Goal: Transaction & Acquisition: Purchase product/service

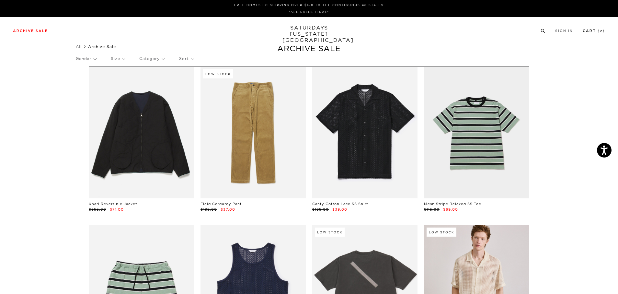
click at [600, 28] on li "Cart ( 2 )" at bounding box center [594, 31] width 22 height 6
click at [597, 30] on link "Cart ( 2 )" at bounding box center [594, 31] width 22 height 4
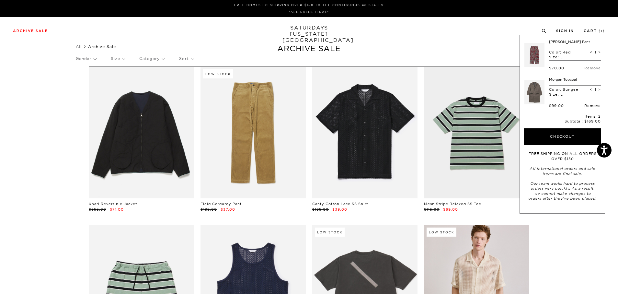
click at [588, 105] on link "Remove" at bounding box center [593, 105] width 17 height 5
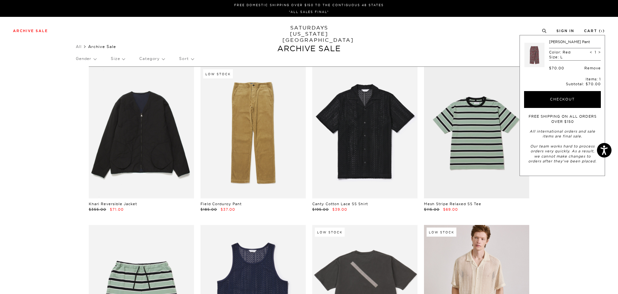
click at [590, 68] on link "Remove" at bounding box center [593, 68] width 17 height 5
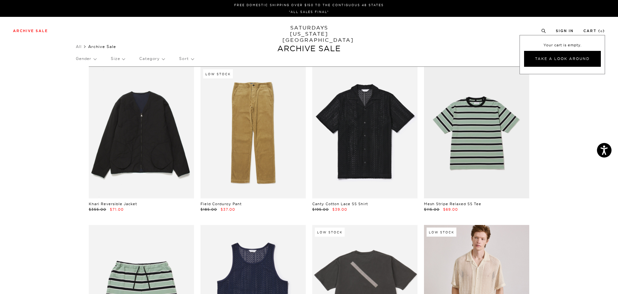
click at [428, 55] on div "Gender Size Category Sort" at bounding box center [309, 58] width 467 height 15
click at [161, 62] on p "Category" at bounding box center [151, 58] width 25 height 15
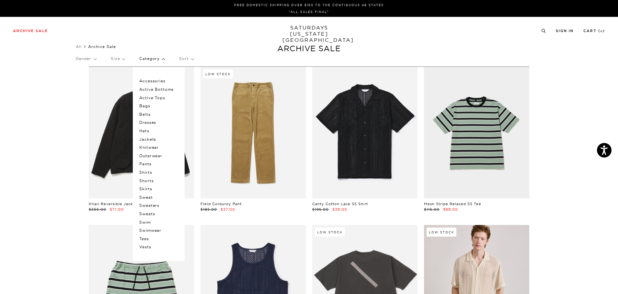
click at [122, 60] on p "Size" at bounding box center [118, 58] width 14 height 15
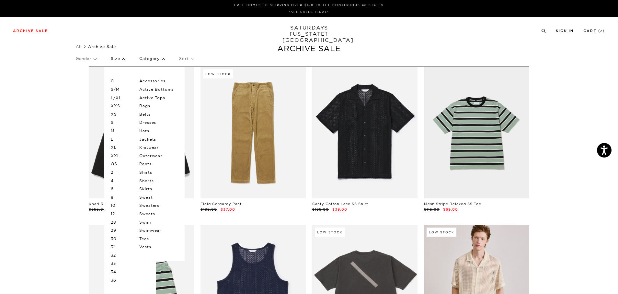
click at [131, 61] on div "Gender Size 0 S/M L/XL XXS XS S M L XL XXL OS 2 4 6 8 10 12 28 29 30 31 32 33 3…" at bounding box center [309, 59] width 467 height 17
click at [125, 60] on p "Size" at bounding box center [118, 58] width 14 height 15
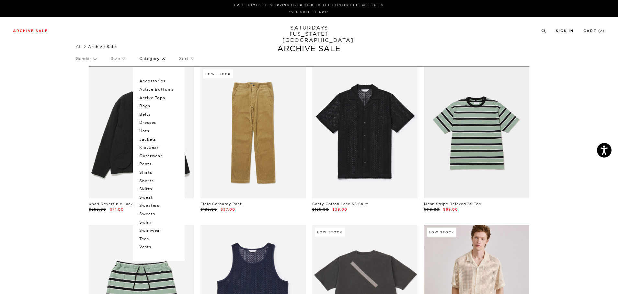
click at [186, 57] on p "Sort" at bounding box center [186, 58] width 14 height 15
click at [146, 172] on p "Shirts" at bounding box center [158, 172] width 39 height 8
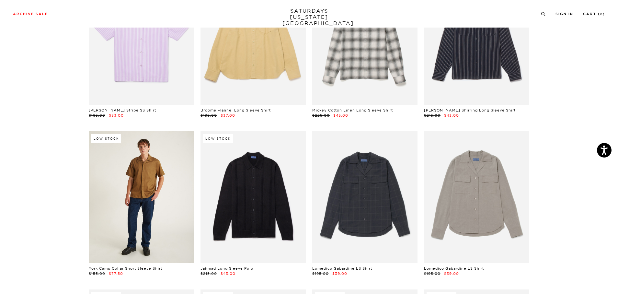
scroll to position [2204, 0]
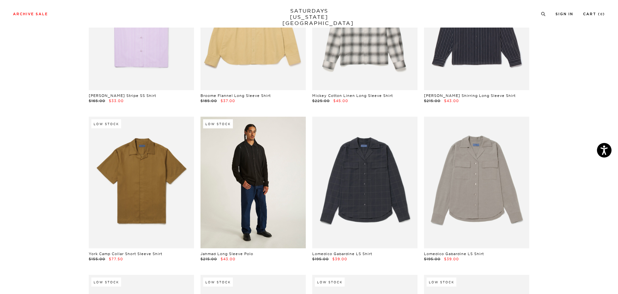
drag, startPoint x: 229, startPoint y: 182, endPoint x: 258, endPoint y: 189, distance: 29.2
click at [256, 186] on link at bounding box center [253, 183] width 105 height 132
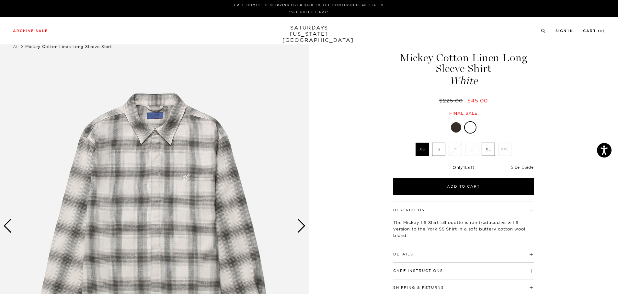
click at [486, 151] on label "XL" at bounding box center [488, 149] width 13 height 13
click at [0, 0] on input "XL" at bounding box center [0, 0] width 0 height 0
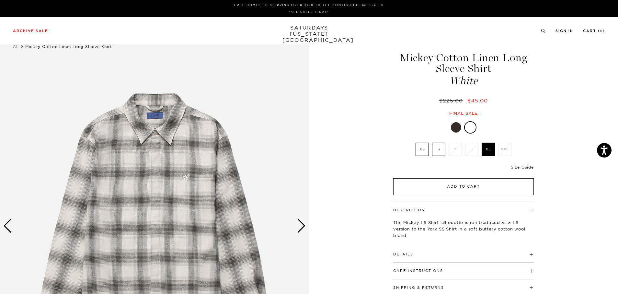
click at [477, 189] on button "Add to Cart" at bounding box center [463, 186] width 141 height 17
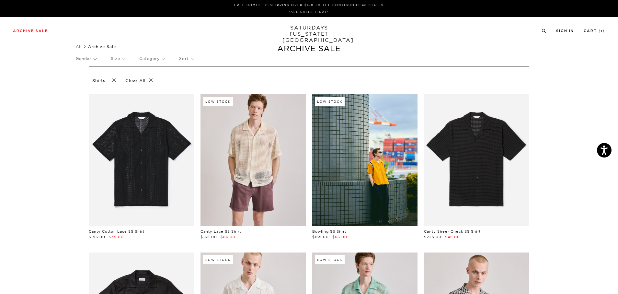
click at [114, 82] on span at bounding box center [112, 80] width 14 height 6
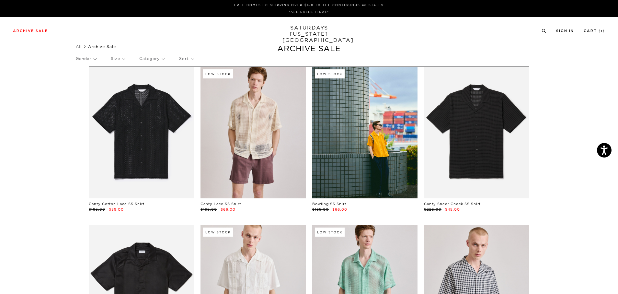
click at [154, 58] on p "Category" at bounding box center [151, 58] width 25 height 15
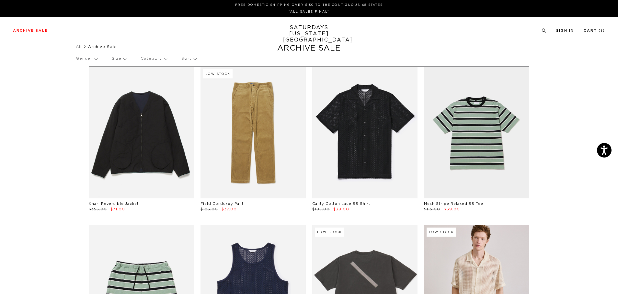
click at [159, 60] on p "Category" at bounding box center [154, 58] width 26 height 15
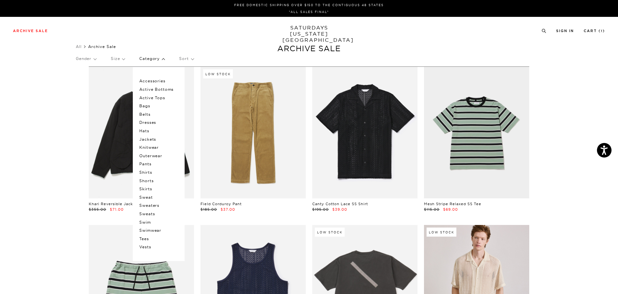
click at [160, 81] on p "Accessories" at bounding box center [158, 81] width 39 height 8
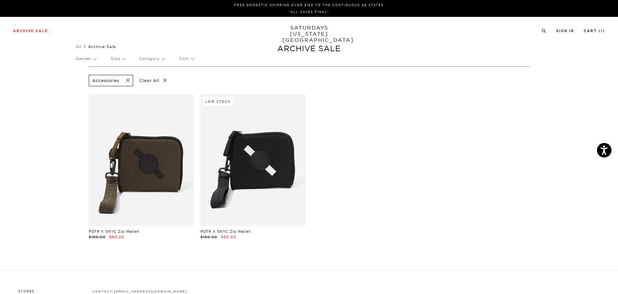
click at [162, 59] on p "Category" at bounding box center [151, 58] width 25 height 15
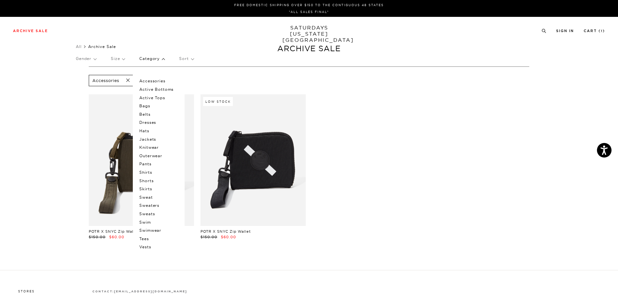
click at [159, 87] on p "Active Bottoms" at bounding box center [158, 89] width 39 height 8
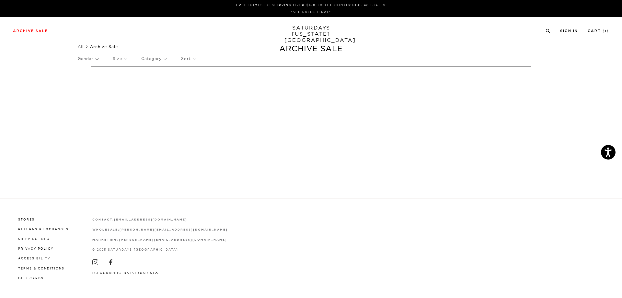
click at [162, 59] on p "Category" at bounding box center [153, 58] width 25 height 15
click at [122, 79] on section at bounding box center [311, 75] width 622 height 18
click at [225, 97] on div "FREE DOMESTIC SHIPPING OVER $150 TO THE CONTIGUOUS 48 STATES *ALL SALES FINAL* …" at bounding box center [311, 149] width 622 height 298
click at [157, 97] on p "Active Tops" at bounding box center [160, 98] width 39 height 8
click at [162, 60] on p "Category" at bounding box center [153, 58] width 25 height 15
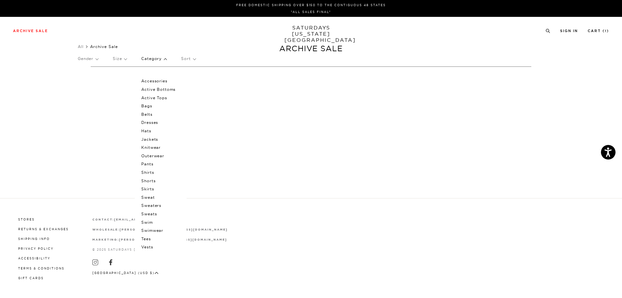
click at [151, 106] on p "Bags" at bounding box center [160, 106] width 39 height 8
click at [311, 53] on div "Gender Size Category Sort" at bounding box center [311, 58] width 467 height 15
click at [110, 47] on span "Archive Sale" at bounding box center [104, 46] width 28 height 5
click at [83, 46] on link "All" at bounding box center [81, 46] width 6 height 5
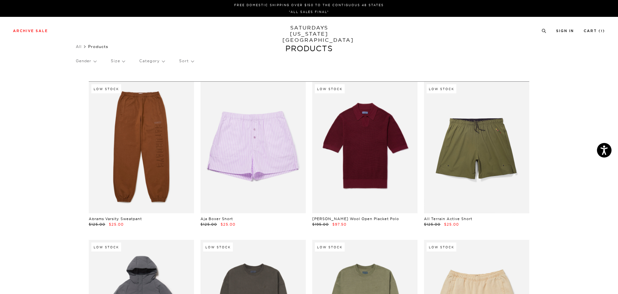
click at [153, 63] on p "Category" at bounding box center [151, 60] width 25 height 15
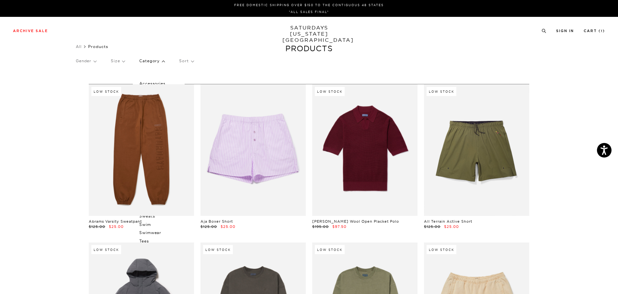
click at [243, 64] on div "Gender Size Category Accessories Active Bottoms Active Tops Bags Belts Dresses …" at bounding box center [309, 61] width 467 height 17
click at [156, 60] on p "Category" at bounding box center [151, 60] width 25 height 15
click at [165, 59] on div "Gender Size Category Accessories Active Bottoms Active Tops Bags Belts Dresses …" at bounding box center [309, 61] width 467 height 17
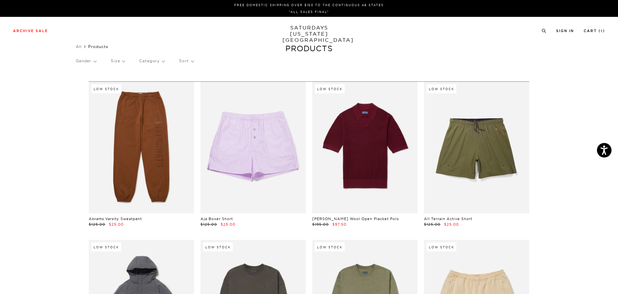
click at [165, 59] on div "Gender Size Category Sort" at bounding box center [309, 60] width 467 height 15
click at [161, 61] on p "Category" at bounding box center [151, 60] width 25 height 15
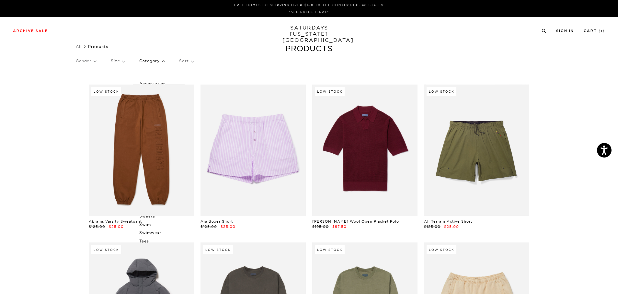
click at [160, 61] on p "Category" at bounding box center [151, 60] width 25 height 15
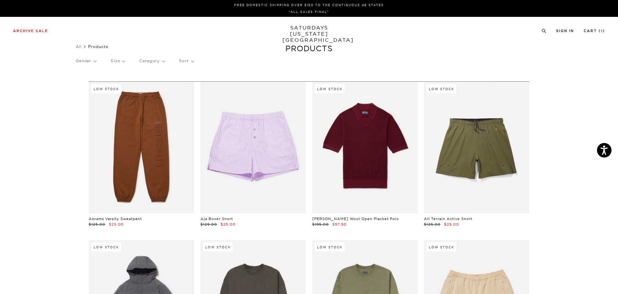
click at [155, 64] on p "Category" at bounding box center [151, 60] width 25 height 15
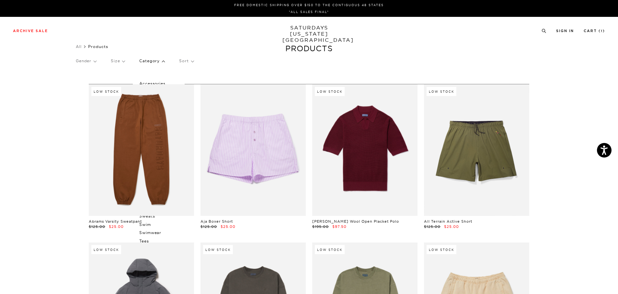
click at [156, 62] on p "Category" at bounding box center [151, 60] width 25 height 15
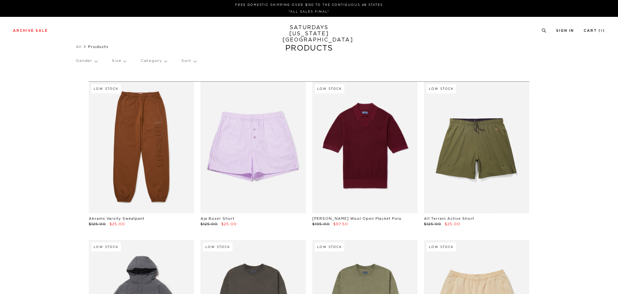
click at [157, 61] on p "Category" at bounding box center [154, 60] width 26 height 15
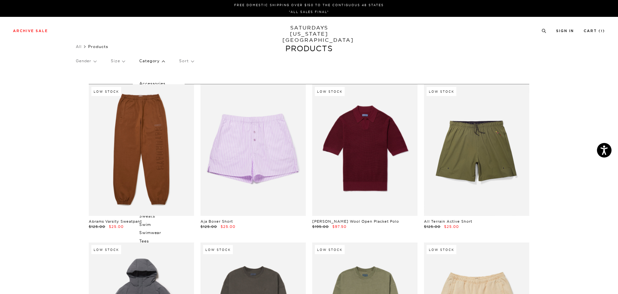
click at [157, 61] on p "Category" at bounding box center [151, 60] width 25 height 15
click at [183, 60] on p "Sort" at bounding box center [186, 60] width 14 height 15
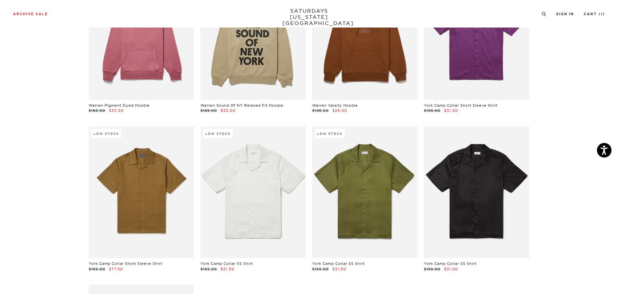
scroll to position [9456, 0]
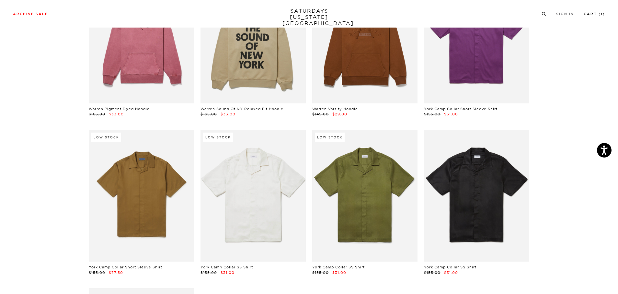
click at [589, 16] on link "Cart ( 1 )" at bounding box center [594, 14] width 21 height 4
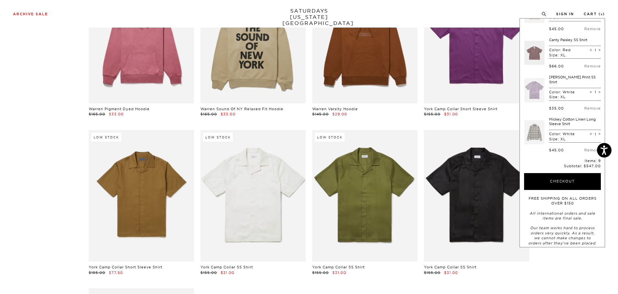
scroll to position [239, 0]
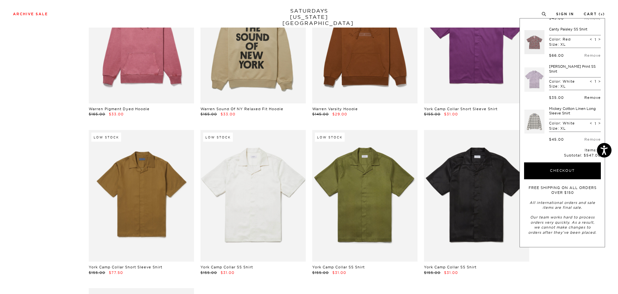
click at [588, 95] on link "Remove" at bounding box center [593, 97] width 17 height 5
click at [588, 96] on link "Remove" at bounding box center [593, 97] width 17 height 5
click at [588, 97] on link "Remove" at bounding box center [593, 97] width 17 height 5
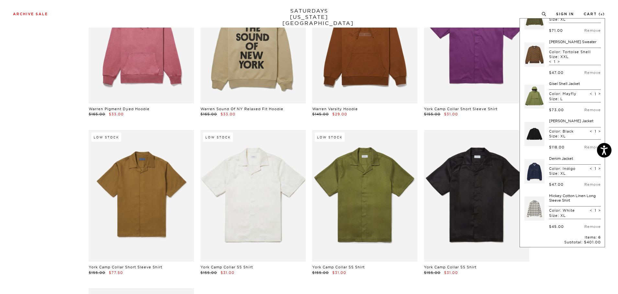
scroll to position [0, 0]
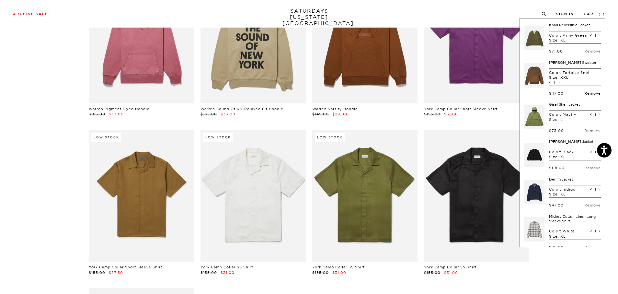
click at [587, 96] on link "Remove" at bounding box center [593, 93] width 17 height 5
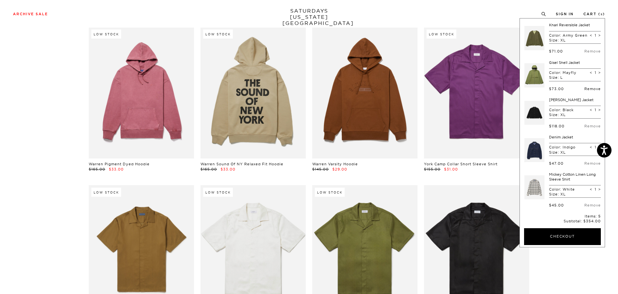
scroll to position [9391, 0]
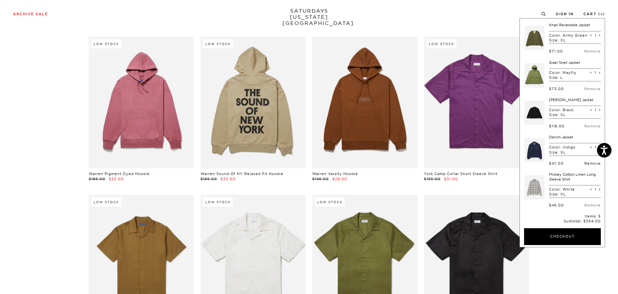
click at [585, 166] on link "Remove" at bounding box center [593, 163] width 17 height 5
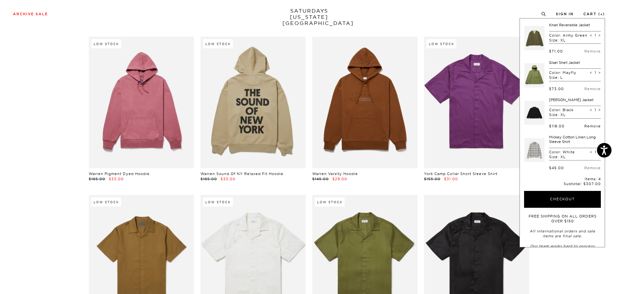
click at [588, 128] on link "Remove" at bounding box center [593, 126] width 17 height 5
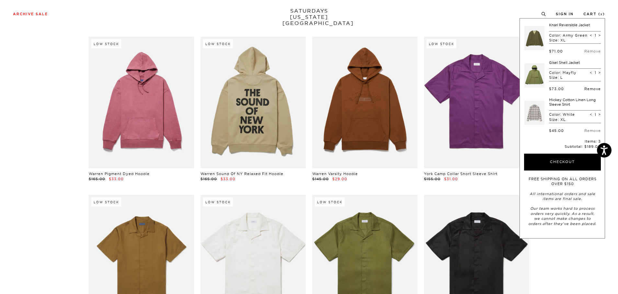
click at [589, 89] on link "Remove" at bounding box center [593, 89] width 17 height 5
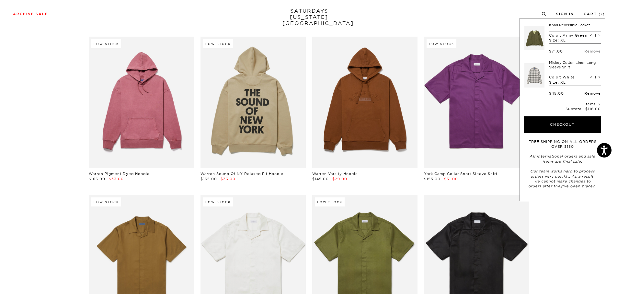
click at [587, 94] on link "Remove" at bounding box center [593, 93] width 17 height 5
click at [592, 50] on link "Remove" at bounding box center [593, 51] width 17 height 5
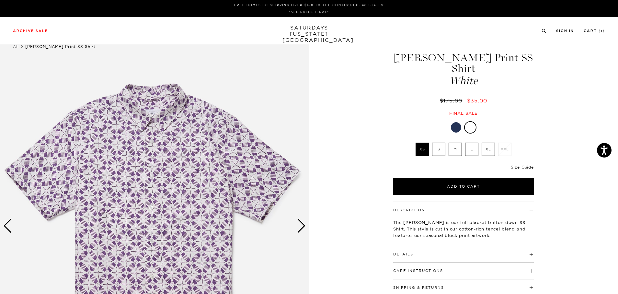
click at [483, 143] on label "XL" at bounding box center [488, 149] width 13 height 13
click at [0, 0] on input "XL" at bounding box center [0, 0] width 0 height 0
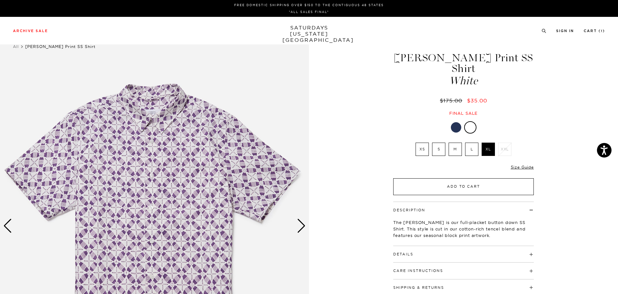
click at [477, 178] on button "Add to Cart" at bounding box center [463, 186] width 141 height 17
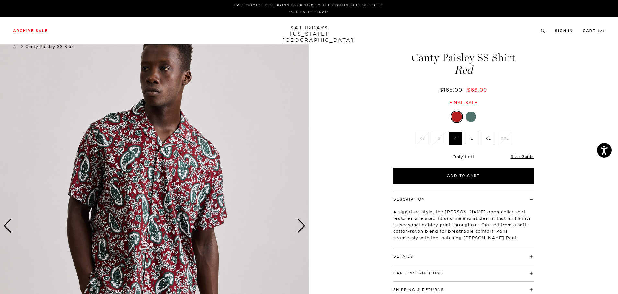
click at [490, 140] on label "XL" at bounding box center [488, 138] width 13 height 13
click at [0, 0] on input "XL" at bounding box center [0, 0] width 0 height 0
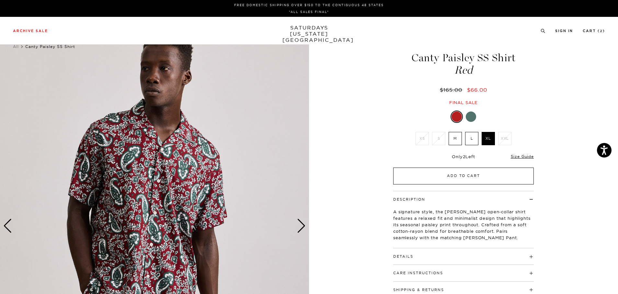
click at [492, 174] on button "Add to Cart" at bounding box center [463, 176] width 141 height 17
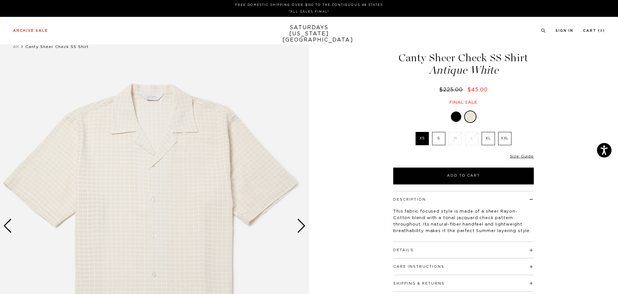
click at [485, 139] on label "XL" at bounding box center [488, 138] width 13 height 13
click at [0, 0] on input "XL" at bounding box center [0, 0] width 0 height 0
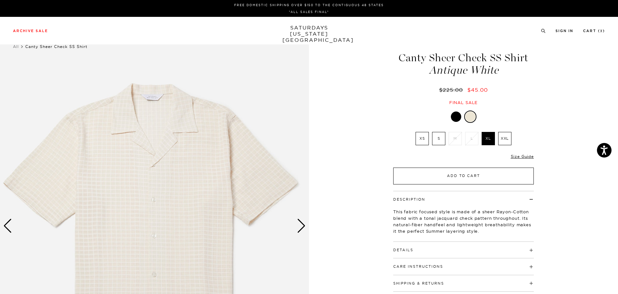
click at [469, 176] on button "Add to Cart" at bounding box center [463, 176] width 141 height 17
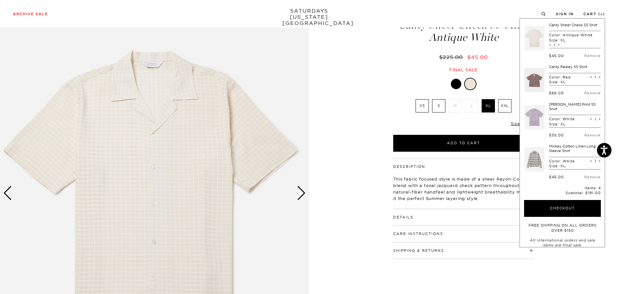
scroll to position [130, 0]
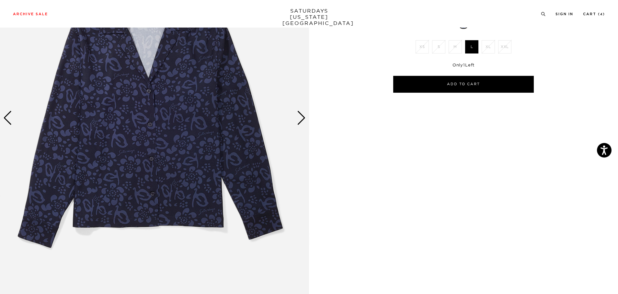
scroll to position [130, 0]
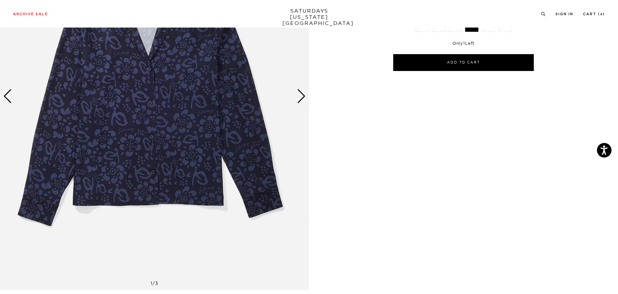
click at [293, 99] on img at bounding box center [154, 96] width 309 height 387
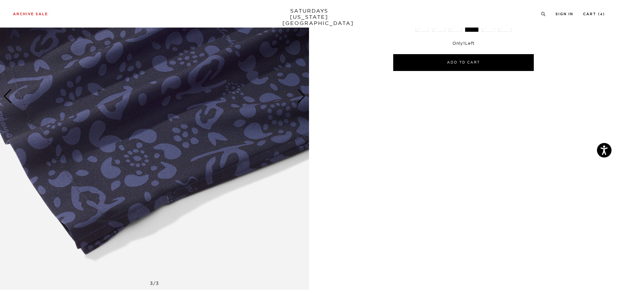
click at [11, 97] on div "Previous slide" at bounding box center [7, 96] width 9 height 14
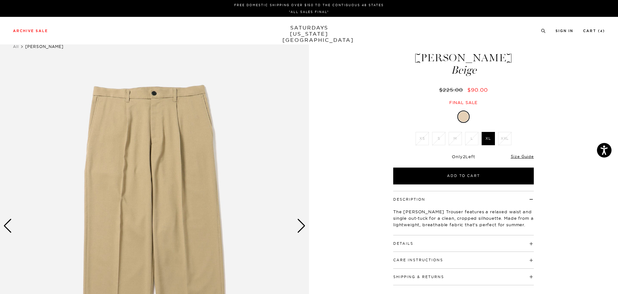
click at [299, 228] on div "Next slide" at bounding box center [301, 226] width 9 height 14
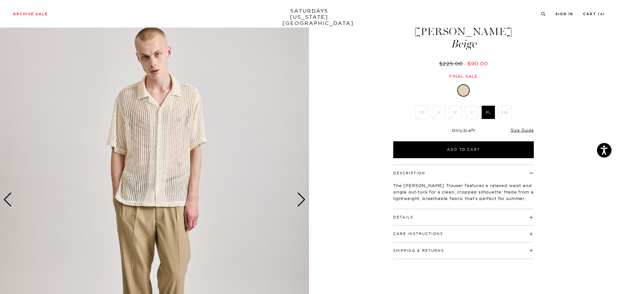
scroll to position [130, 0]
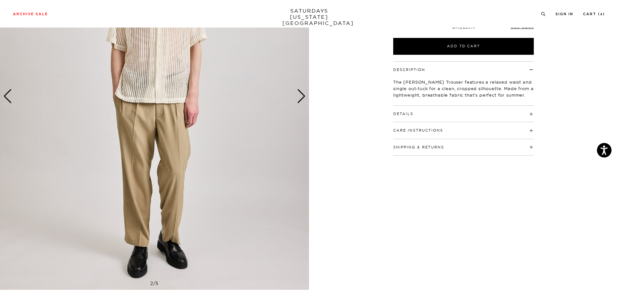
click at [526, 112] on h4 "Details" at bounding box center [463, 111] width 141 height 11
click at [443, 155] on span at bounding box center [443, 156] width 0 height 5
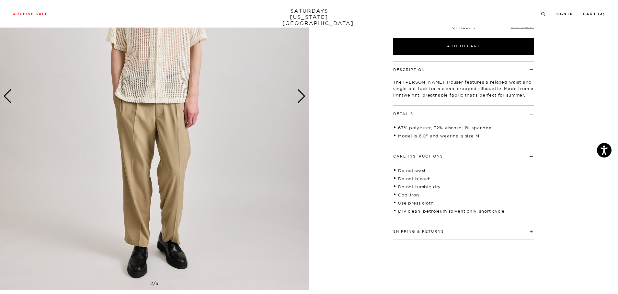
click at [531, 158] on h4 "Care Instructions" at bounding box center [463, 153] width 141 height 11
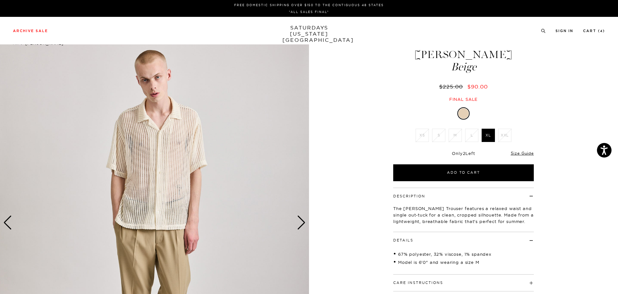
scroll to position [0, 0]
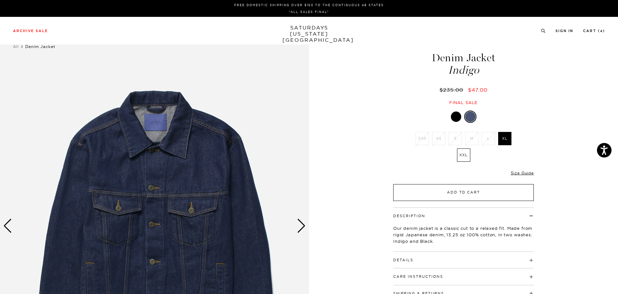
click at [478, 195] on button "Add to Cart" at bounding box center [463, 192] width 141 height 17
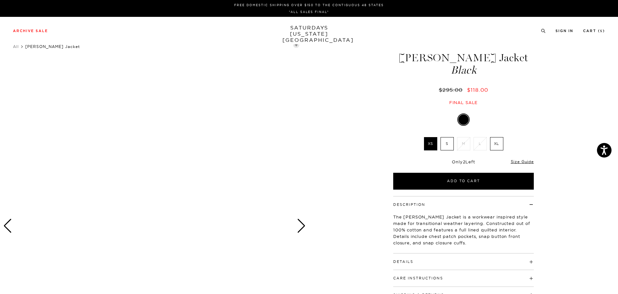
click at [305, 225] on div "Next slide" at bounding box center [301, 226] width 9 height 14
click at [295, 223] on div at bounding box center [154, 226] width 309 height 387
click at [303, 225] on div "Next slide" at bounding box center [301, 226] width 9 height 14
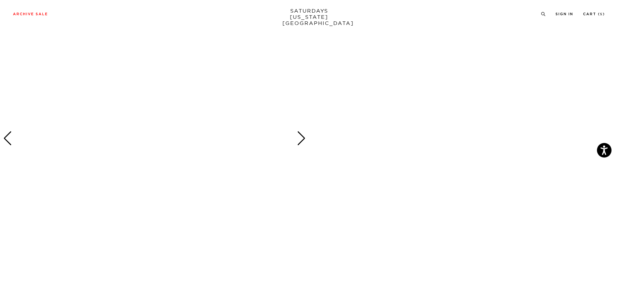
scroll to position [518, 0]
click at [304, 94] on div "Next slide" at bounding box center [301, 94] width 9 height 14
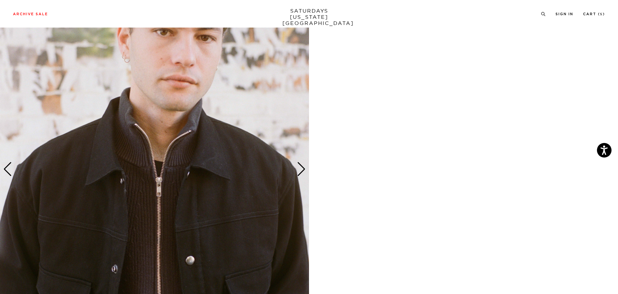
scroll to position [1685, 0]
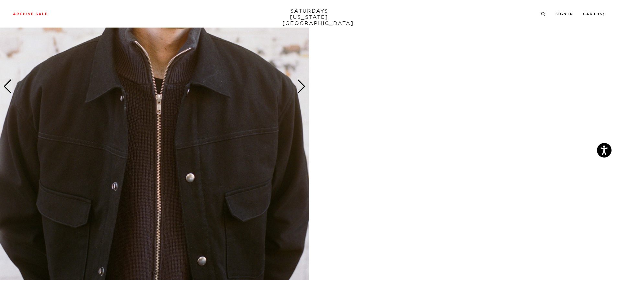
click at [307, 90] on img at bounding box center [154, 86] width 309 height 387
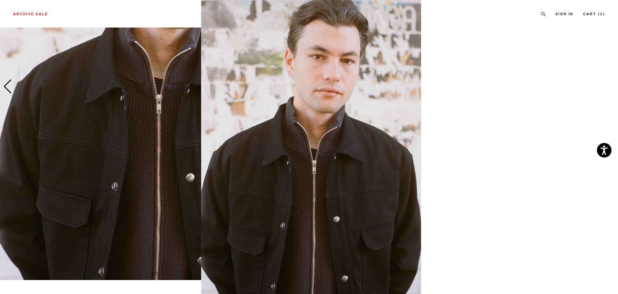
scroll to position [12, 0]
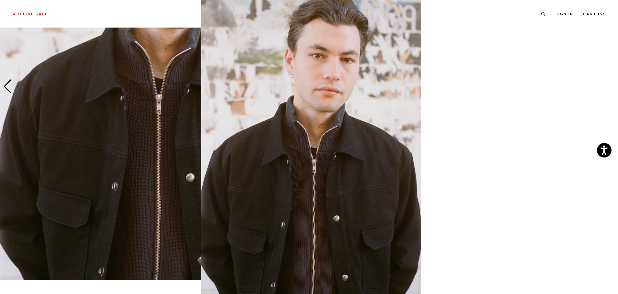
click at [296, 121] on img at bounding box center [311, 154] width 220 height 332
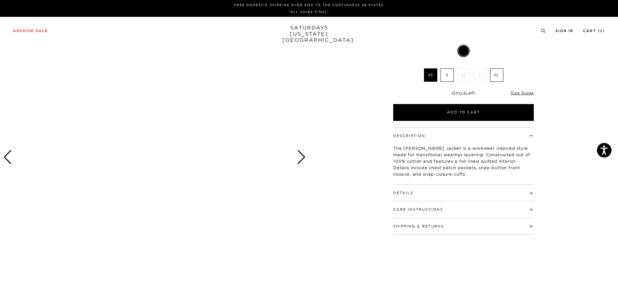
scroll to position [0, 0]
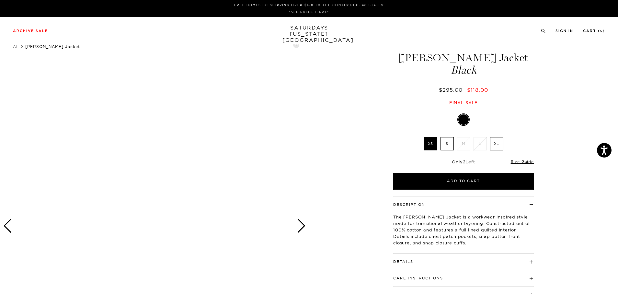
click at [527, 264] on h4 "Details" at bounding box center [463, 258] width 141 height 11
click at [495, 145] on label "XL" at bounding box center [496, 143] width 13 height 13
click at [0, 0] on input "XL" at bounding box center [0, 0] width 0 height 0
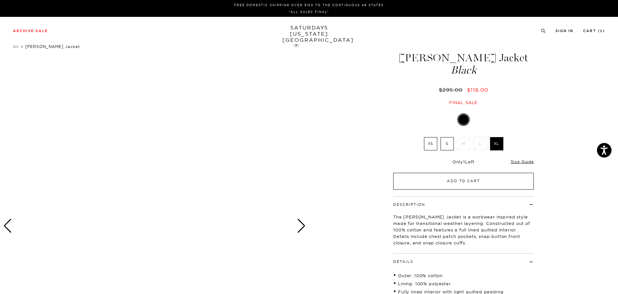
click at [479, 184] on button "Add to Cart" at bounding box center [463, 181] width 141 height 17
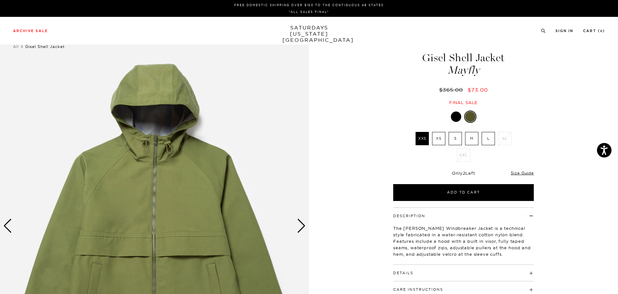
click at [484, 136] on label "L" at bounding box center [488, 138] width 13 height 13
click at [0, 0] on input "L" at bounding box center [0, 0] width 0 height 0
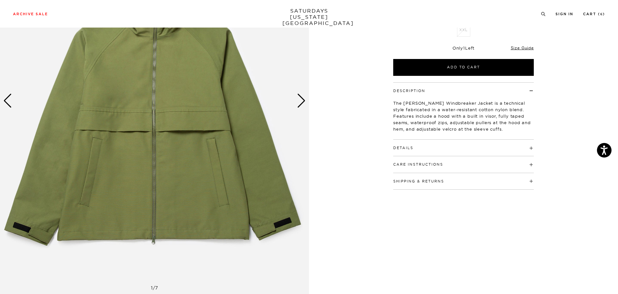
scroll to position [130, 0]
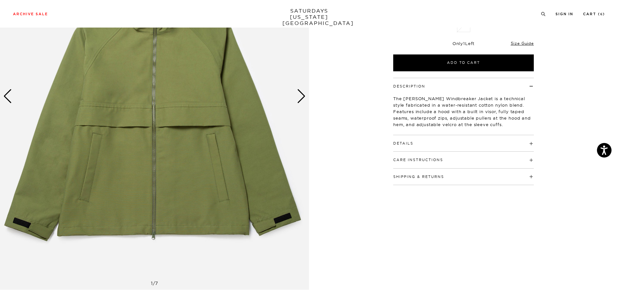
click at [304, 99] on div "Next slide" at bounding box center [301, 96] width 9 height 14
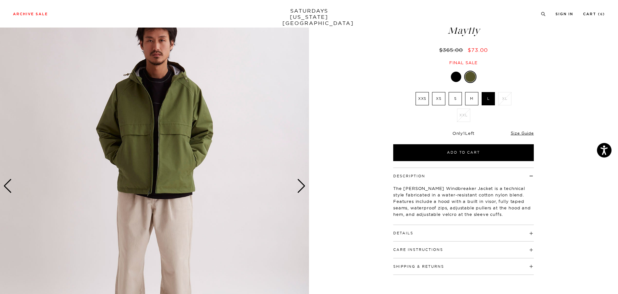
scroll to position [32, 0]
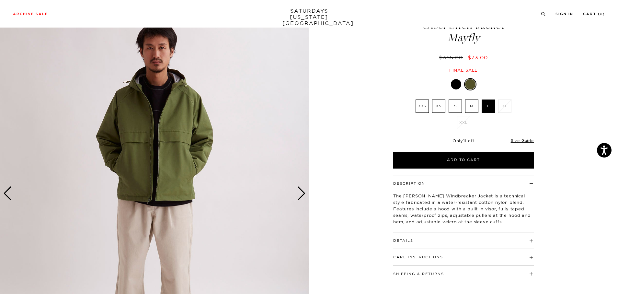
click at [300, 197] on div "Next slide" at bounding box center [301, 193] width 9 height 14
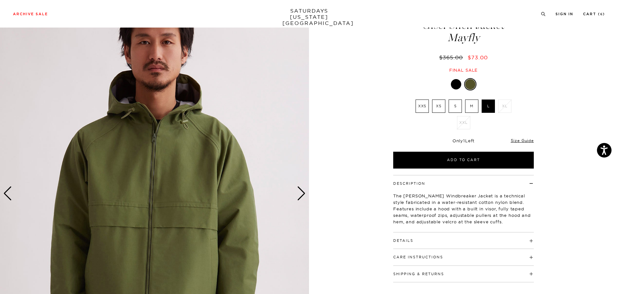
click at [530, 239] on h4 "Details" at bounding box center [463, 237] width 141 height 11
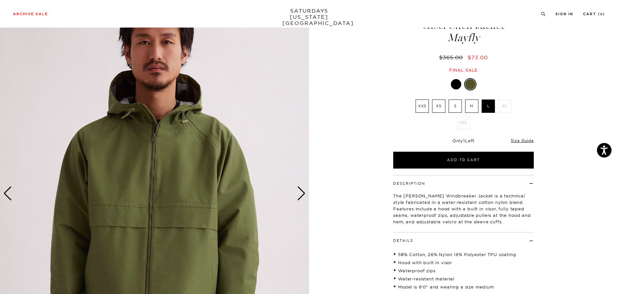
scroll to position [0, 0]
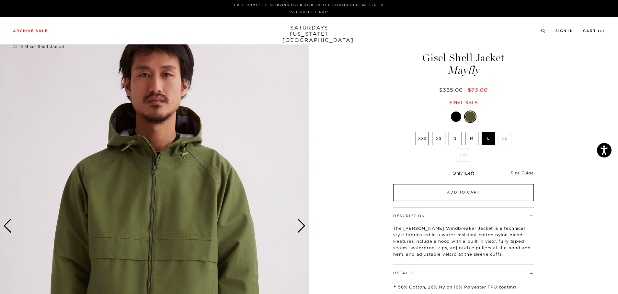
click at [455, 194] on button "Add to Cart" at bounding box center [463, 192] width 141 height 17
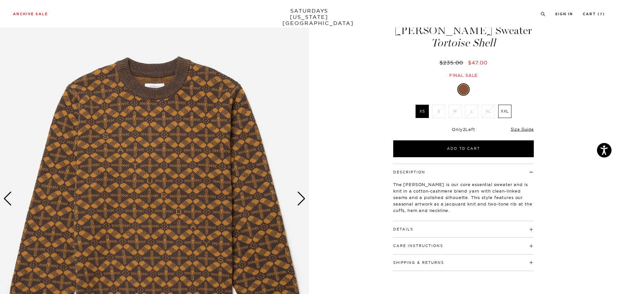
scroll to position [65, 0]
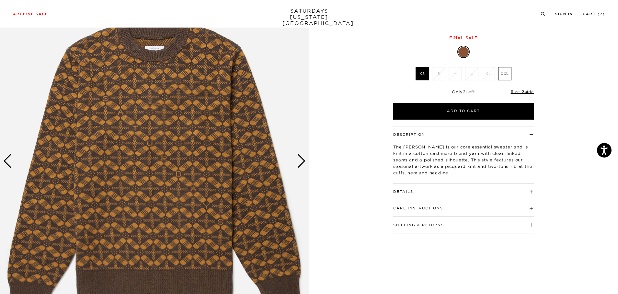
click at [301, 165] on div "Next slide" at bounding box center [301, 161] width 9 height 14
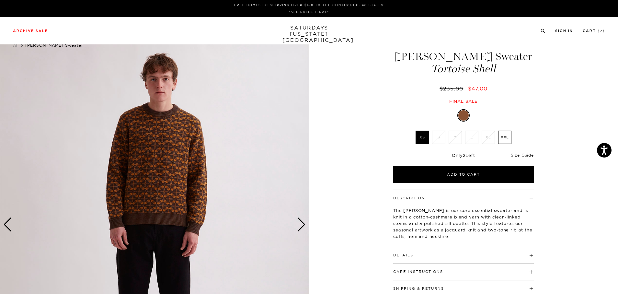
scroll to position [0, 0]
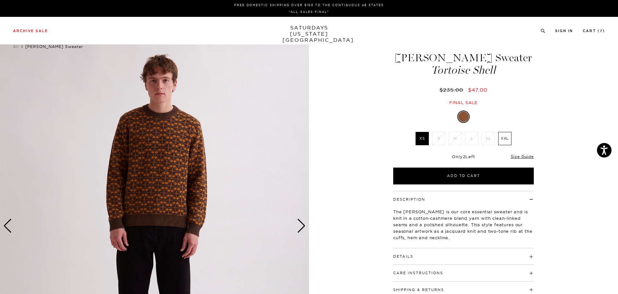
click at [529, 256] on h4 "Details" at bounding box center [463, 253] width 141 height 11
click at [505, 143] on label "XXL" at bounding box center [504, 138] width 13 height 13
click at [0, 0] on input "XXL" at bounding box center [0, 0] width 0 height 0
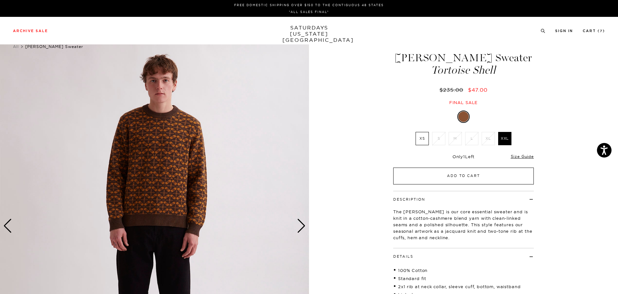
click at [505, 173] on button "Add to Cart" at bounding box center [463, 176] width 141 height 17
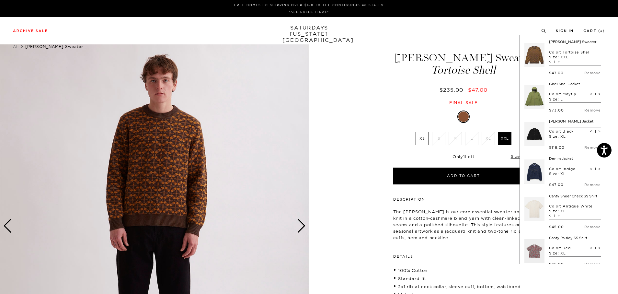
scroll to position [197, 0]
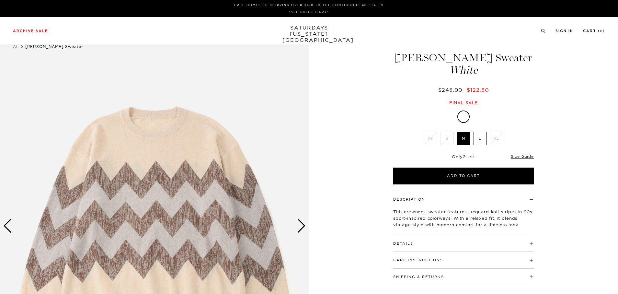
click at [480, 139] on label "L" at bounding box center [480, 138] width 13 height 13
click at [0, 0] on input "L" at bounding box center [0, 0] width 0 height 0
click at [302, 225] on div "Next slide" at bounding box center [301, 226] width 9 height 14
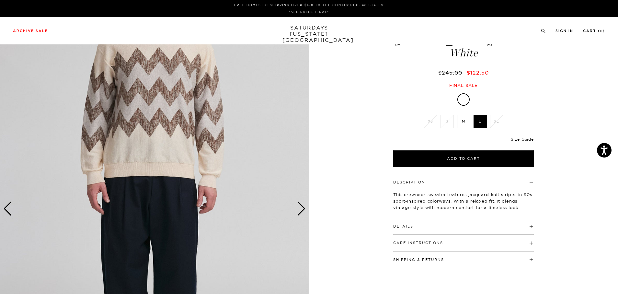
scroll to position [32, 0]
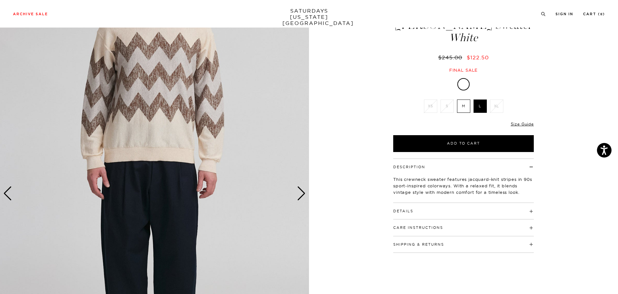
click at [529, 215] on div "Details 88% polyester / 12% linen Inspired by 90s vintage sport crewnecks" at bounding box center [463, 211] width 141 height 17
click at [413, 212] on span at bounding box center [413, 211] width 0 height 5
click at [443, 254] on span at bounding box center [443, 253] width 0 height 5
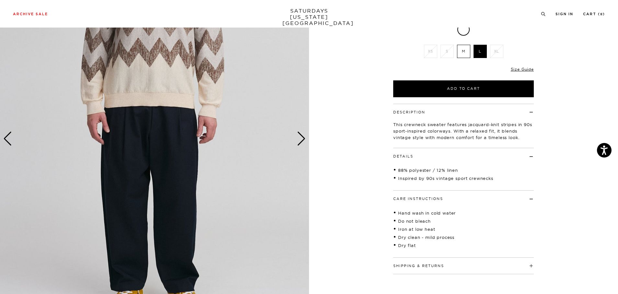
scroll to position [0, 0]
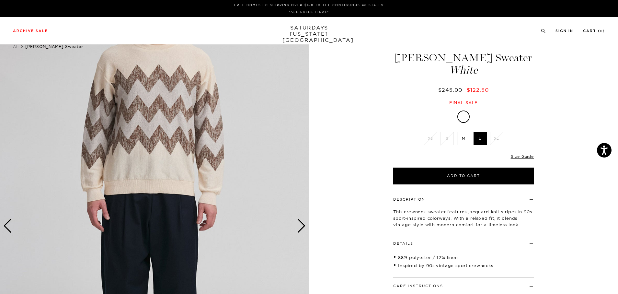
click at [302, 226] on div "Next slide" at bounding box center [301, 226] width 9 height 14
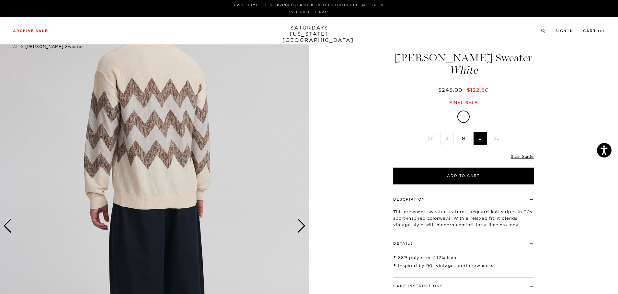
click at [302, 226] on div "Next slide" at bounding box center [301, 226] width 9 height 14
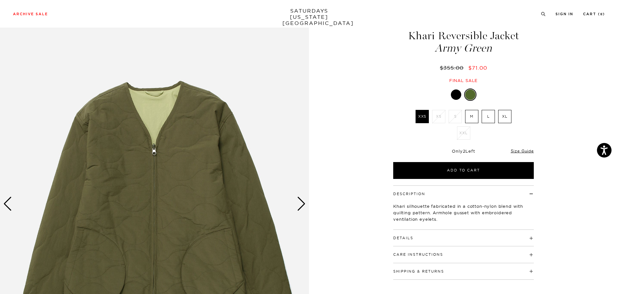
scroll to position [65, 0]
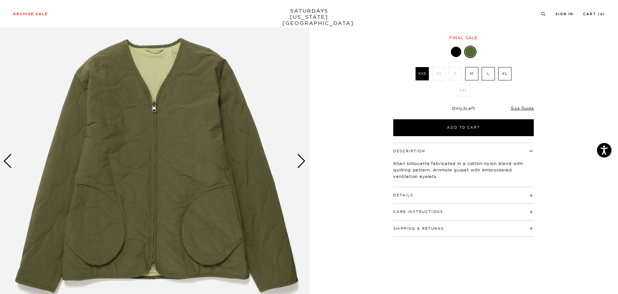
click at [303, 164] on div "Next slide" at bounding box center [301, 161] width 9 height 14
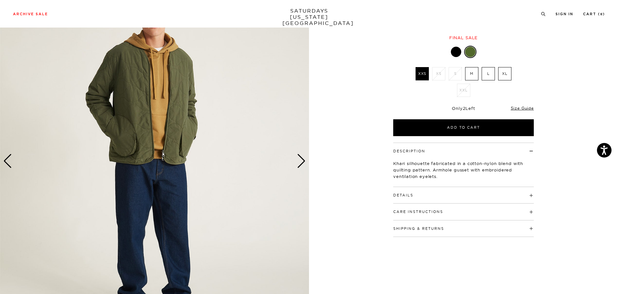
click at [303, 164] on div "Next slide" at bounding box center [301, 161] width 9 height 14
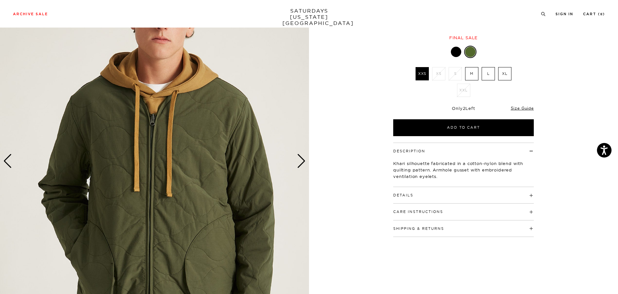
click at [303, 164] on div "Next slide" at bounding box center [301, 161] width 9 height 14
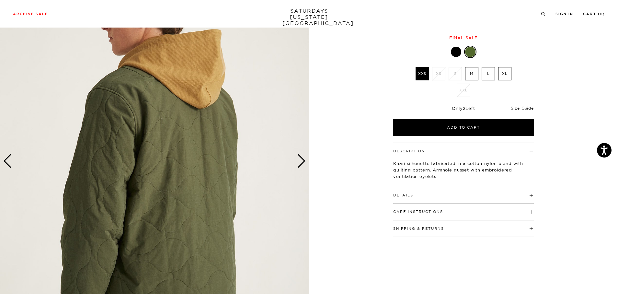
click at [303, 164] on div "Next slide" at bounding box center [301, 161] width 9 height 14
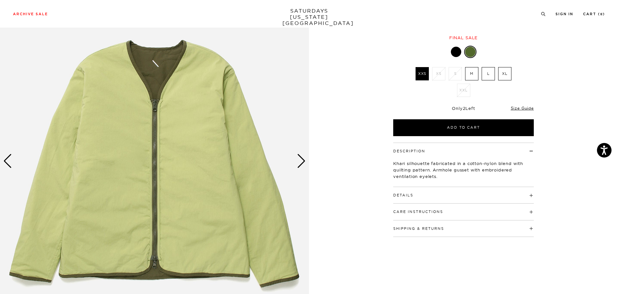
click at [303, 164] on div "Next slide" at bounding box center [301, 161] width 9 height 14
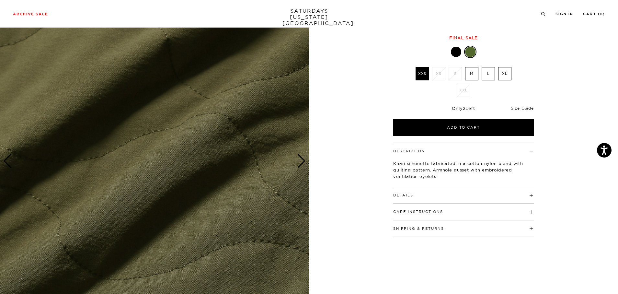
click at [303, 164] on div "Next slide" at bounding box center [301, 161] width 9 height 14
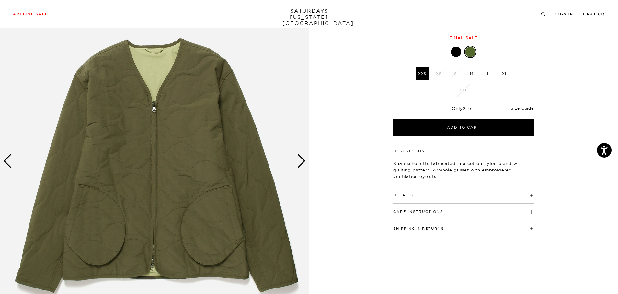
click at [503, 75] on label "XL" at bounding box center [504, 73] width 13 height 13
click at [0, 0] on input "XL" at bounding box center [0, 0] width 0 height 0
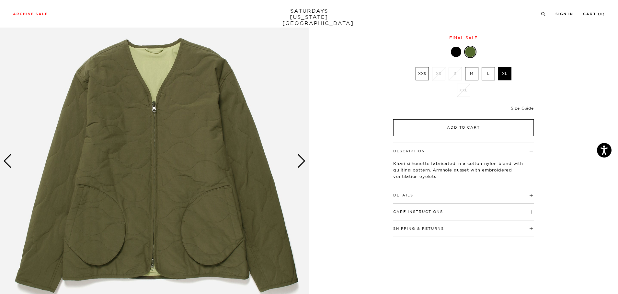
click at [489, 131] on button "Add to Cart" at bounding box center [463, 127] width 141 height 17
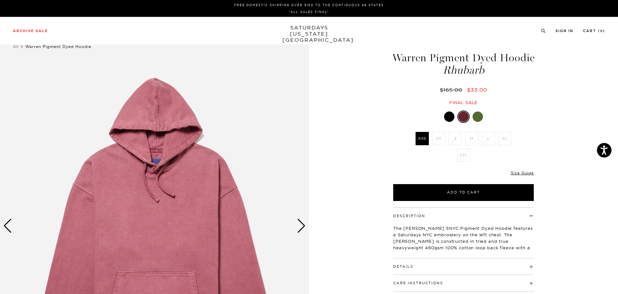
click at [451, 122] on div at bounding box center [449, 116] width 10 height 10
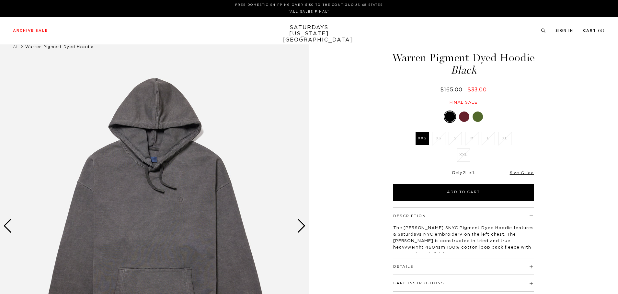
click at [476, 122] on div at bounding box center [478, 116] width 10 height 10
